Goal: Task Accomplishment & Management: Manage account settings

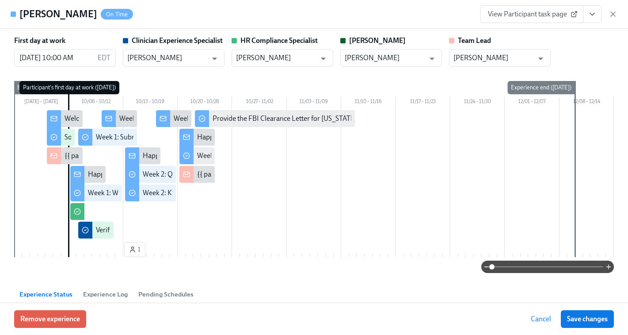
scroll to position [0, 7076]
click at [537, 16] on span "View Participant task page" at bounding box center [532, 14] width 88 height 9
click at [612, 17] on icon "button" at bounding box center [613, 14] width 9 height 9
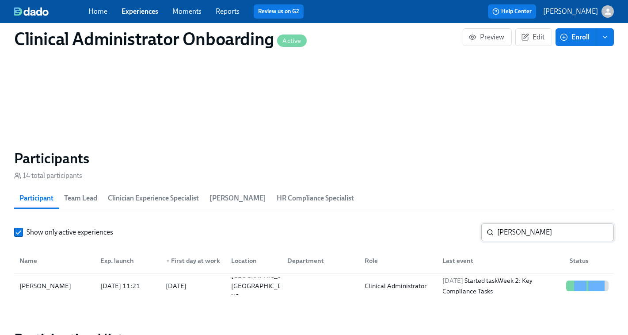
click at [518, 235] on input "Rochelle Perera" at bounding box center [555, 232] width 117 height 18
click at [139, 13] on link "Experiences" at bounding box center [140, 11] width 37 height 8
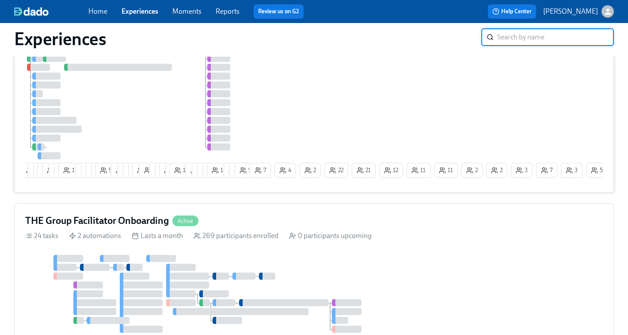
scroll to position [166, 0]
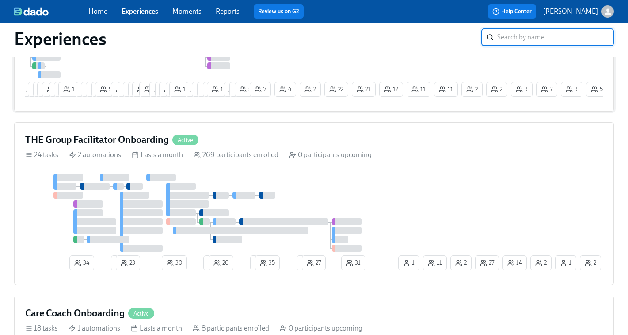
click at [336, 167] on div "THE Group Facilitator Onboarding Active 24 tasks 2 automations Lasts a month 26…" at bounding box center [314, 203] width 600 height 163
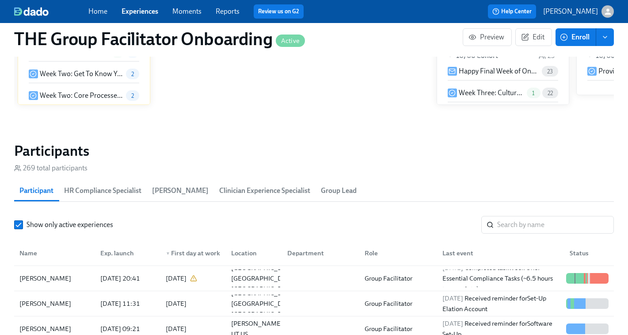
scroll to position [736, 0]
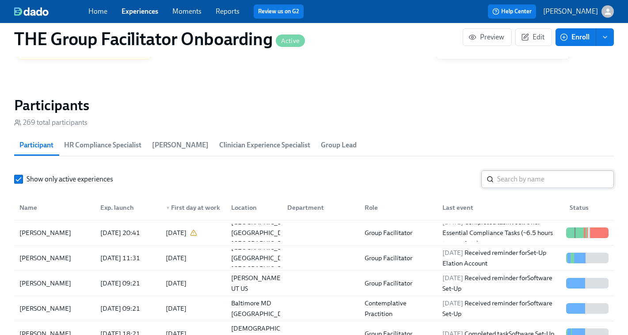
click at [508, 176] on input "search" at bounding box center [555, 179] width 117 height 18
paste input "Melissa Kelly"
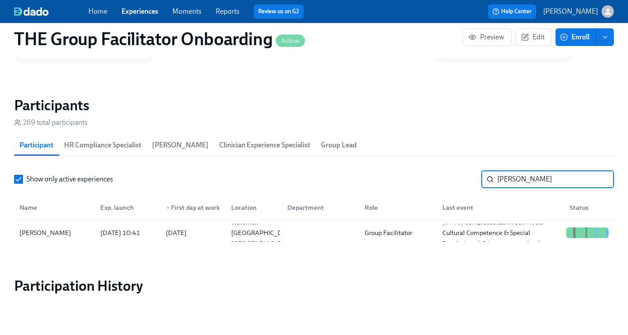
type input "Melissa Kelly"
click at [533, 233] on div "2025/10/10 Completed task Week Three: Cultural Competence & Special Populations…" at bounding box center [501, 233] width 124 height 32
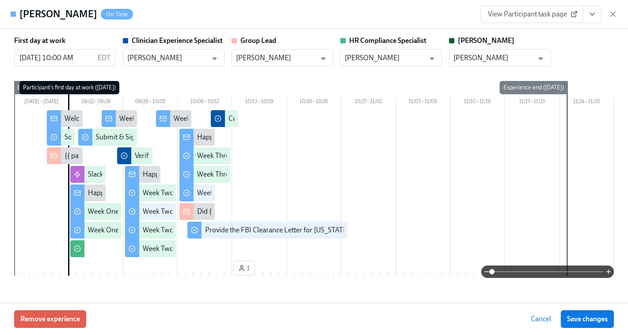
click at [550, 16] on span "View Participant task page" at bounding box center [532, 14] width 88 height 9
click at [594, 18] on icon "View task page" at bounding box center [592, 14] width 9 height 9
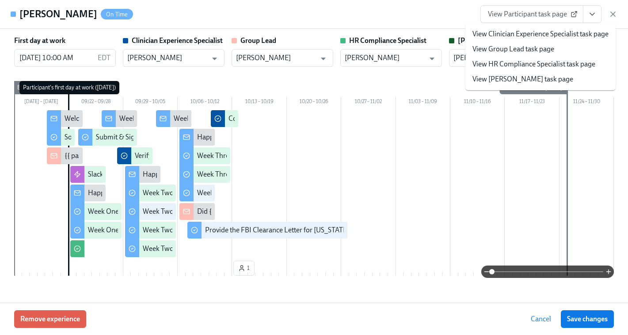
click at [555, 60] on link "View HR Compliance Specialist task page" at bounding box center [534, 64] width 123 height 10
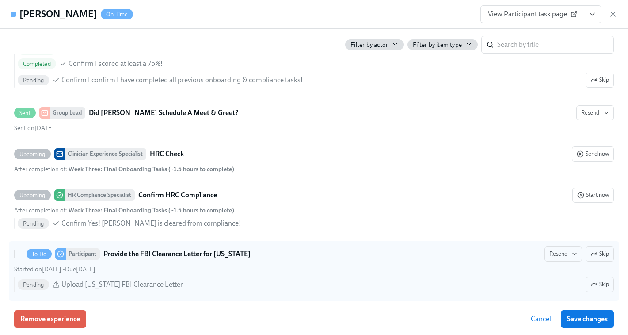
scroll to position [1831, 0]
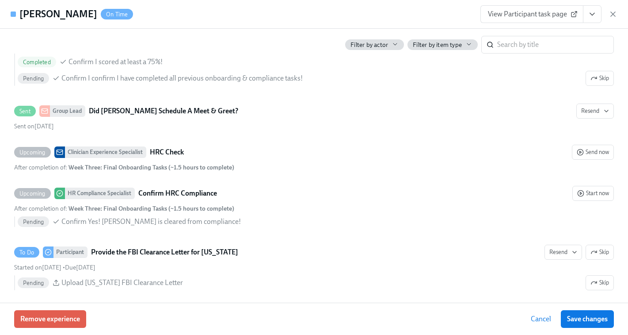
click at [595, 16] on icon "View task page" at bounding box center [592, 14] width 9 height 9
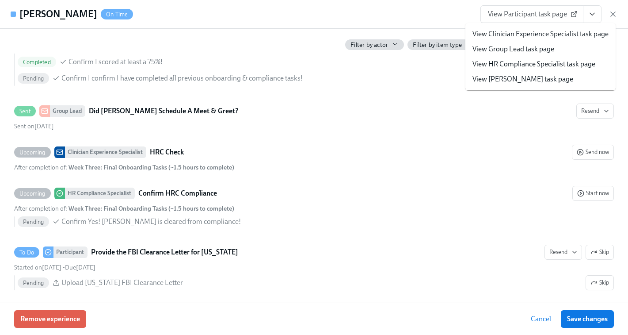
click at [555, 64] on link "View HR Compliance Specialist task page" at bounding box center [534, 64] width 123 height 10
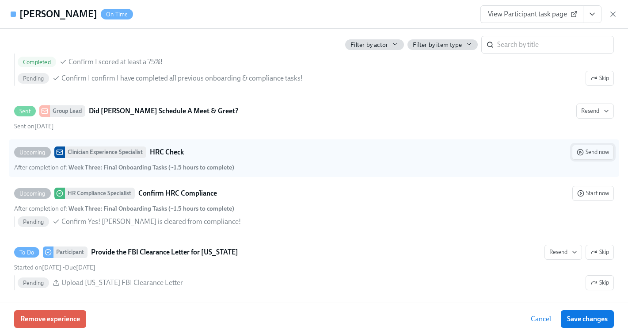
click at [594, 153] on span "Send now" at bounding box center [593, 152] width 32 height 9
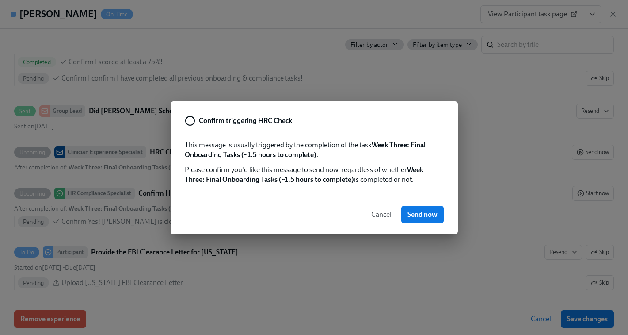
click at [382, 209] on button "Cancel" at bounding box center [381, 215] width 33 height 18
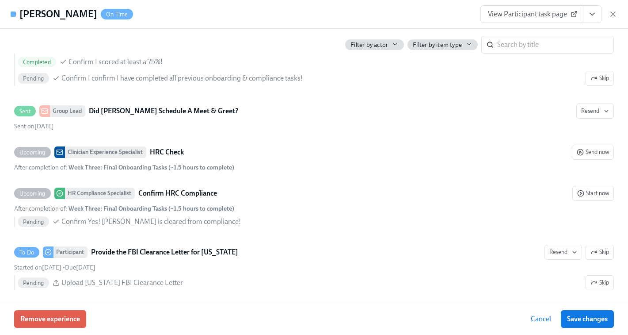
click at [531, 12] on span "View Participant task page" at bounding box center [532, 14] width 88 height 9
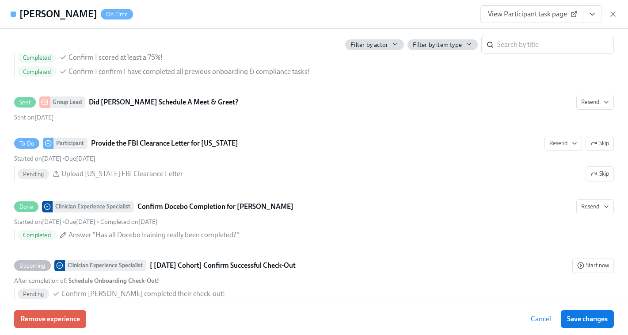
click at [528, 17] on span "View Participant task page" at bounding box center [532, 14] width 88 height 9
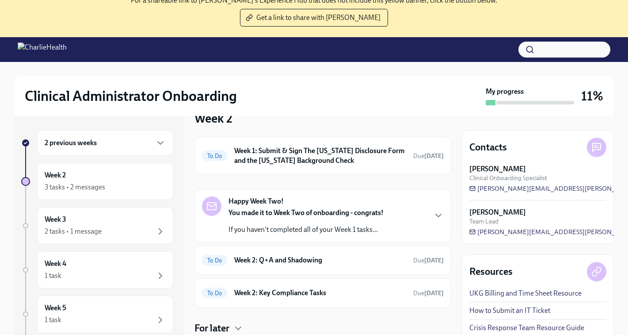
scroll to position [91, 0]
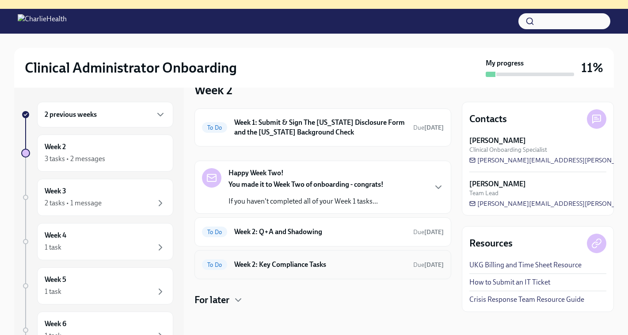
click at [284, 259] on div "To Do Week 2: Key Compliance Tasks Due in 5 days" at bounding box center [323, 264] width 242 height 14
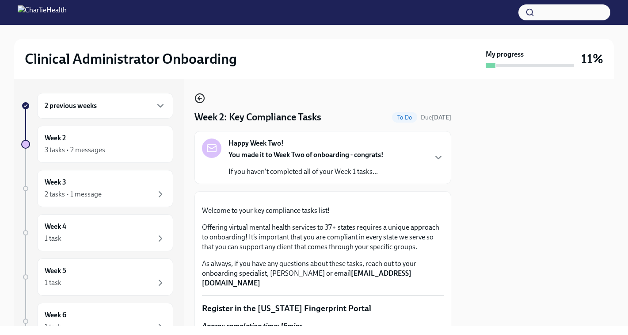
click at [198, 99] on icon "button" at bounding box center [199, 98] width 2 height 4
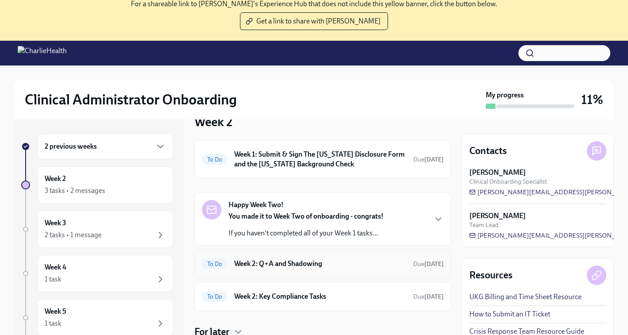
scroll to position [62, 0]
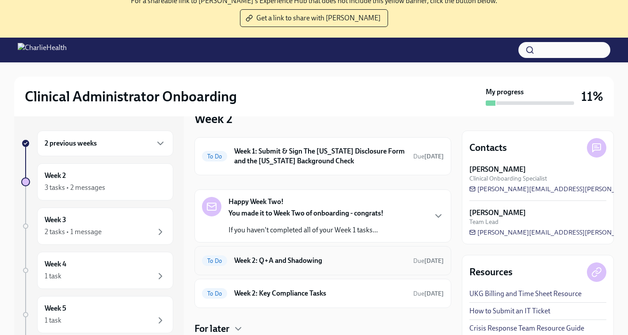
click at [274, 264] on h6 "Week 2: Q+A and Shadowing" at bounding box center [320, 261] width 172 height 10
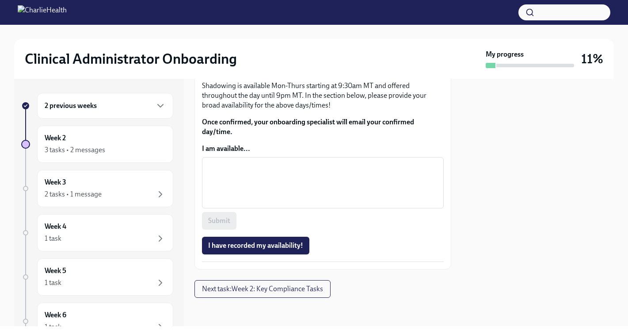
scroll to position [590, 0]
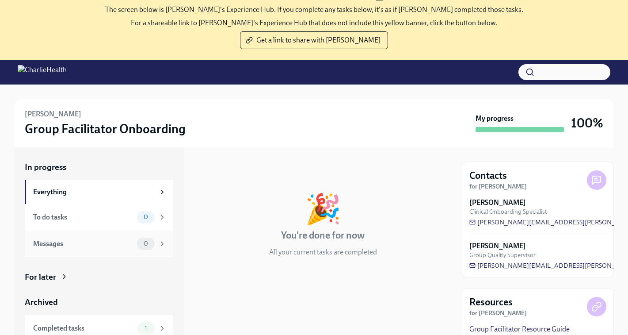
scroll to position [97, 0]
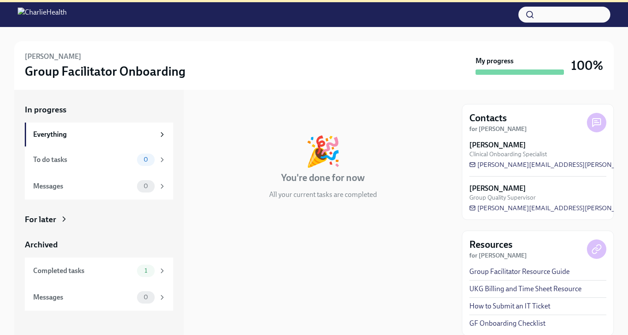
click at [51, 221] on div "For later" at bounding box center [40, 219] width 31 height 11
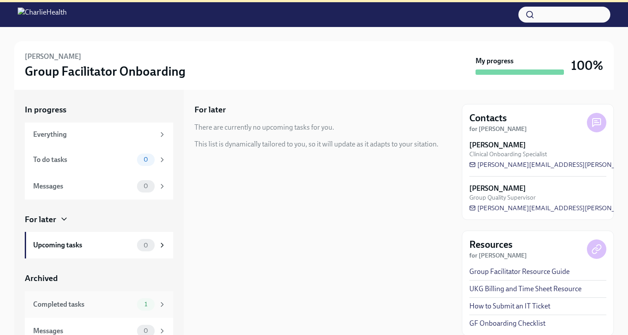
click at [72, 311] on div "Completed tasks 1" at bounding box center [99, 304] width 149 height 27
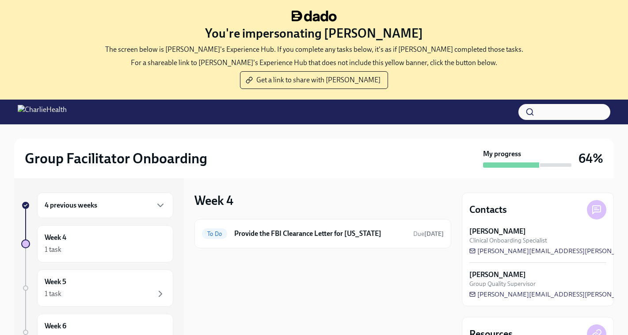
click at [81, 197] on div "4 previous weeks" at bounding box center [105, 205] width 136 height 26
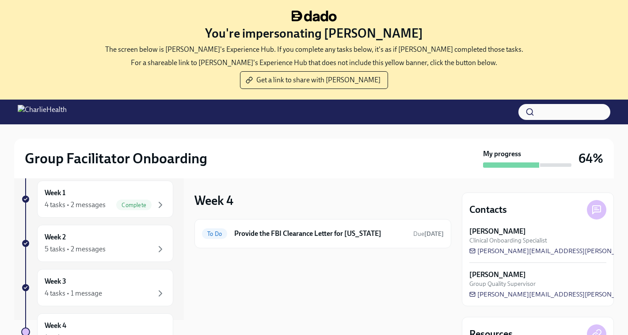
scroll to position [153, 0]
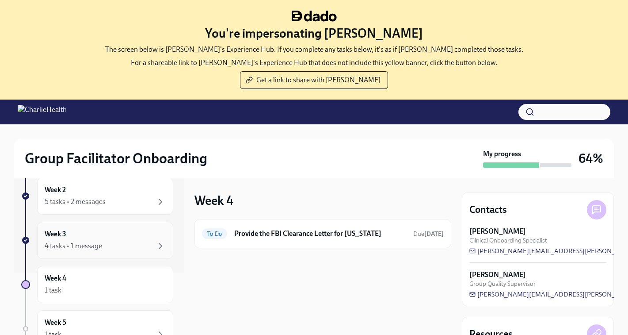
click at [75, 238] on div "Week 3 4 tasks • 1 message" at bounding box center [105, 240] width 121 height 22
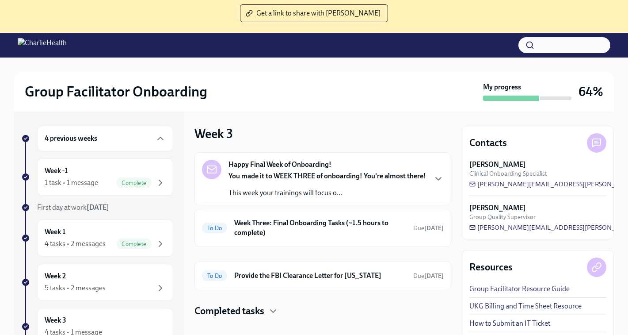
scroll to position [91, 0]
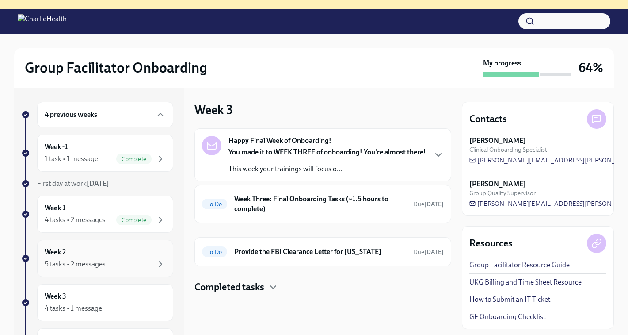
click at [70, 261] on div "5 tasks • 2 messages" at bounding box center [75, 264] width 61 height 10
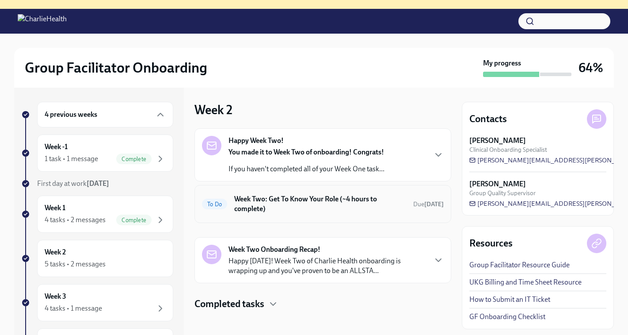
click at [301, 202] on h6 "Week Two: Get To Know Your Role (~4 hours to complete)" at bounding box center [320, 203] width 172 height 19
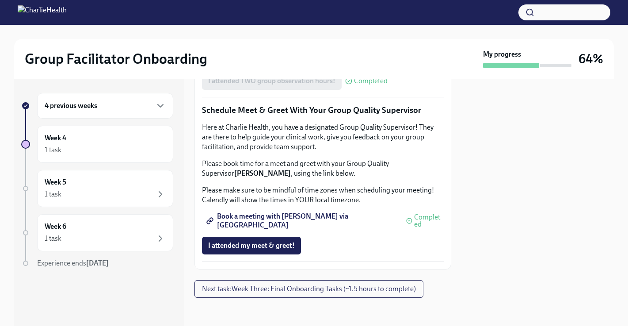
scroll to position [870, 0]
click at [272, 250] on span "I attended my meet & greet!" at bounding box center [251, 245] width 87 height 9
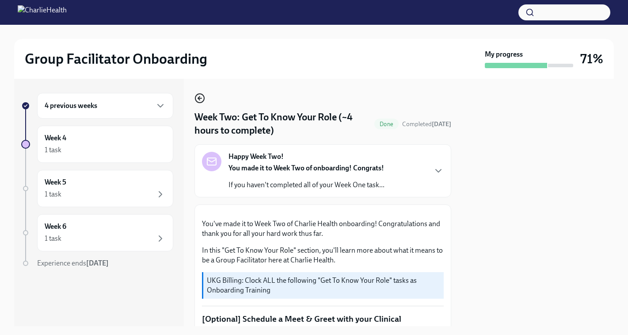
click at [198, 99] on icon "button" at bounding box center [200, 98] width 11 height 11
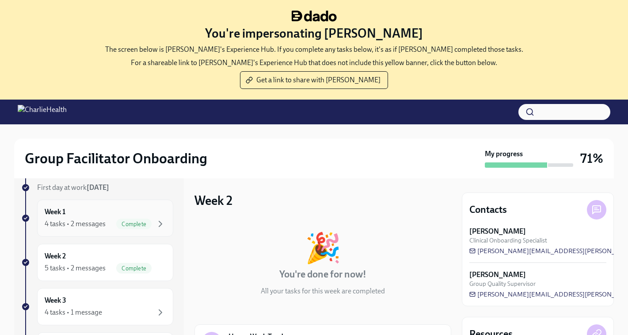
scroll to position [94, 0]
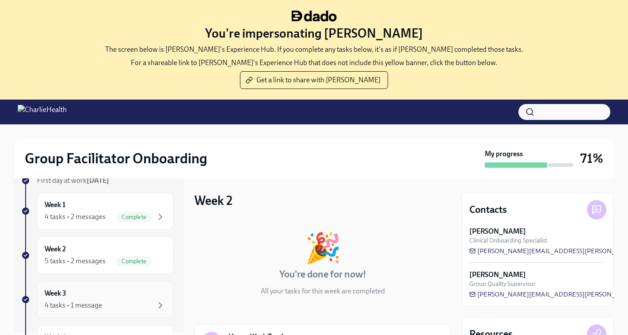
click at [65, 302] on div "4 tasks • 1 message" at bounding box center [73, 305] width 57 height 10
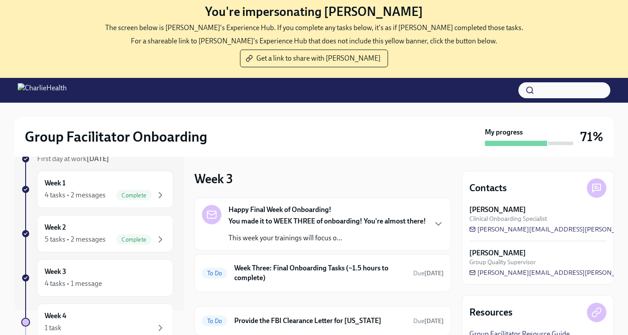
scroll to position [91, 0]
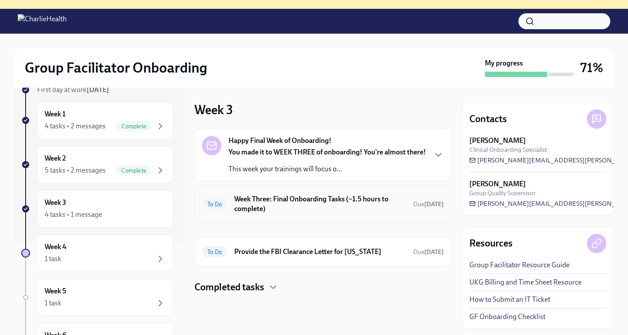
click at [309, 214] on h6 "Week Three: Final Onboarding Tasks (~1.5 hours to complete)" at bounding box center [320, 203] width 172 height 19
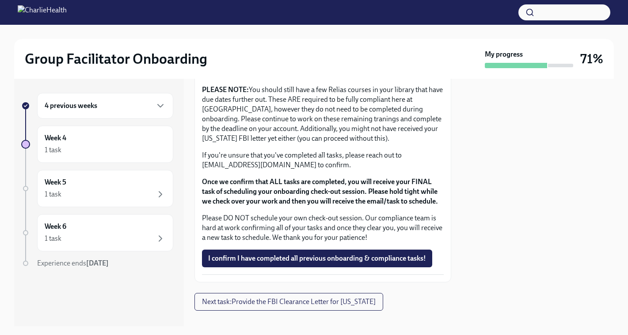
scroll to position [783, 0]
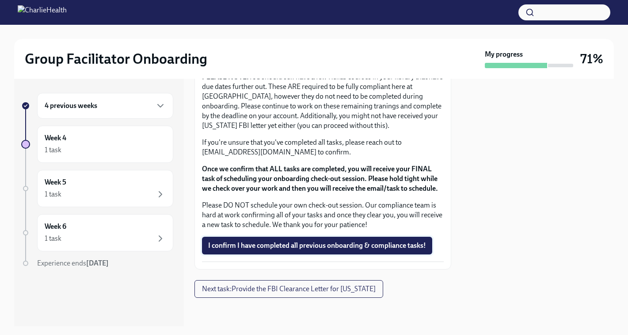
click at [294, 248] on span "I confirm I have completed all previous onboarding & compliance tasks!" at bounding box center [317, 245] width 218 height 9
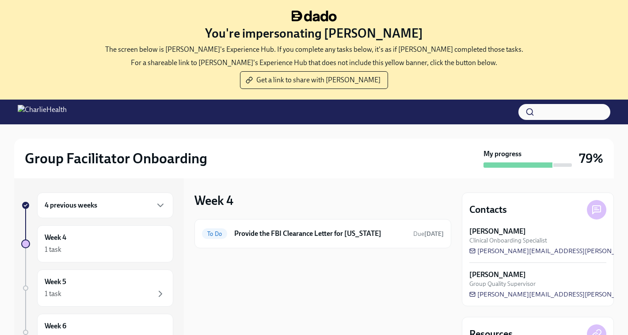
click at [111, 202] on div "4 previous weeks" at bounding box center [105, 205] width 121 height 11
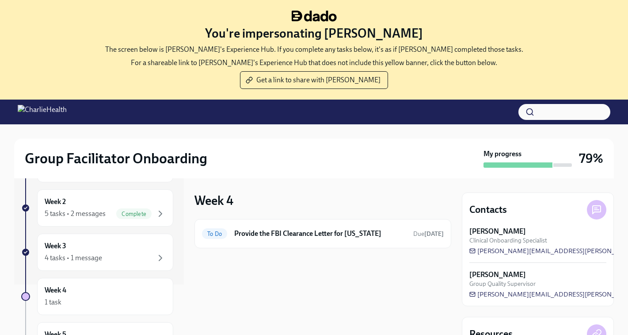
scroll to position [142, 0]
click at [88, 249] on div "Week 3 4 tasks • 1 message" at bounding box center [105, 251] width 121 height 22
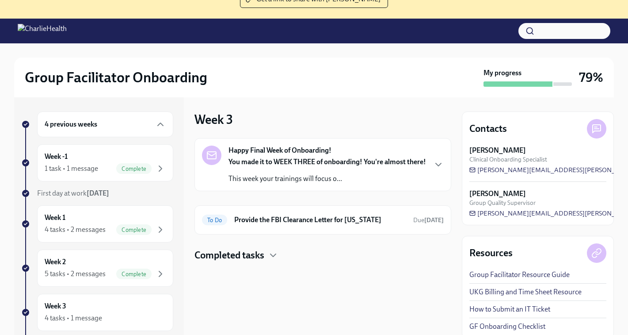
scroll to position [91, 0]
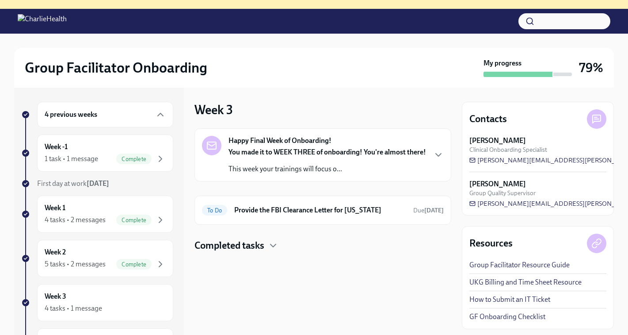
click at [226, 252] on h4 "Completed tasks" at bounding box center [230, 245] width 70 height 13
